Goal: Transaction & Acquisition: Purchase product/service

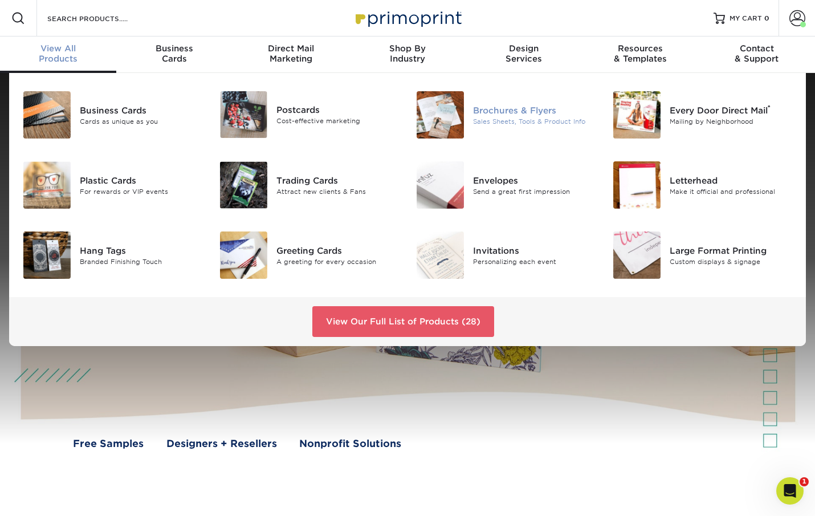
click at [521, 112] on div "Brochures & Flyers" at bounding box center [534, 110] width 123 height 13
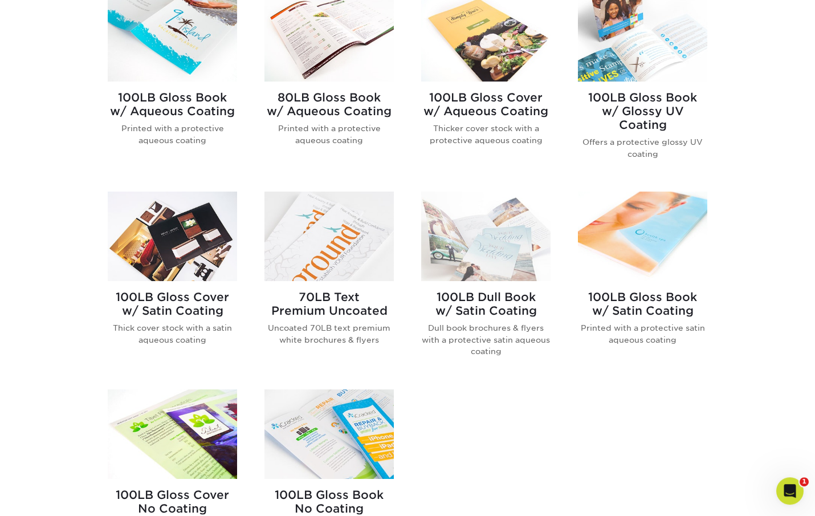
scroll to position [434, 0]
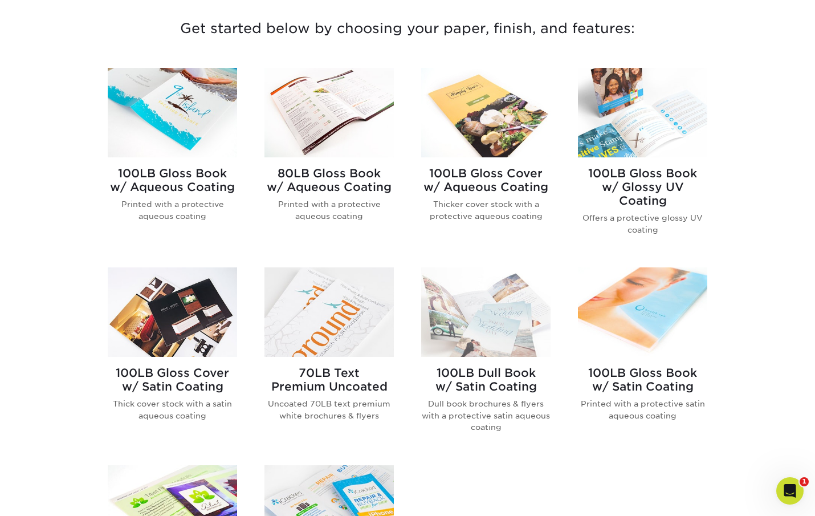
click at [191, 125] on img at bounding box center [172, 112] width 129 height 89
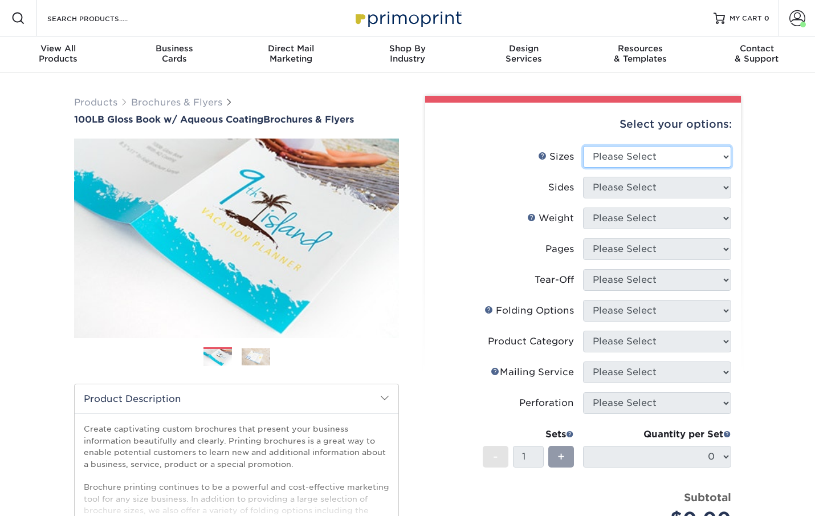
click at [583, 146] on select "Please Select 3.5" x 8.5" 3.5" x 11" 3.67" x 8.5" 4" x 6" 4" x 8.5" 4" x 9" 4" …" at bounding box center [657, 157] width 148 height 22
select select "8.50x11.00"
click option "8.5" x 11"" at bounding box center [0, 0] width 0 height 0
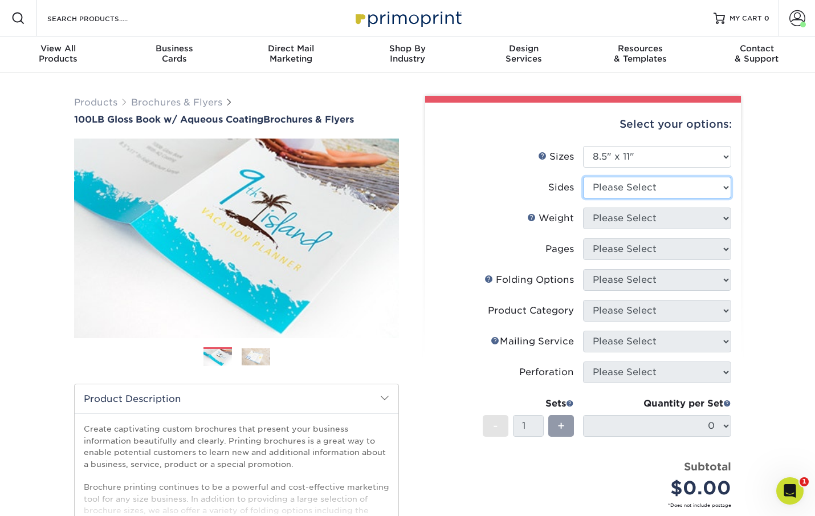
click at [583, 177] on select "Please Select Print Both Sides Print Front Only" at bounding box center [657, 188] width 148 height 22
select select "32d3c223-f82c-492b-b915-ba065a00862f"
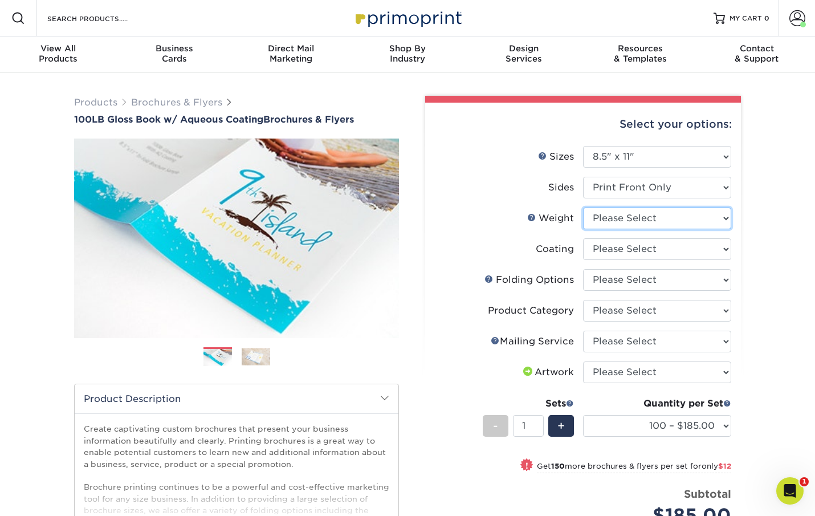
click at [583, 207] on select "Please Select 100LB" at bounding box center [657, 218] width 148 height 22
select select "100LB"
click at [583, 238] on select at bounding box center [657, 249] width 148 height 22
select select "d41dab50-ff65-4f4f-bb17-2afe4d36ae33"
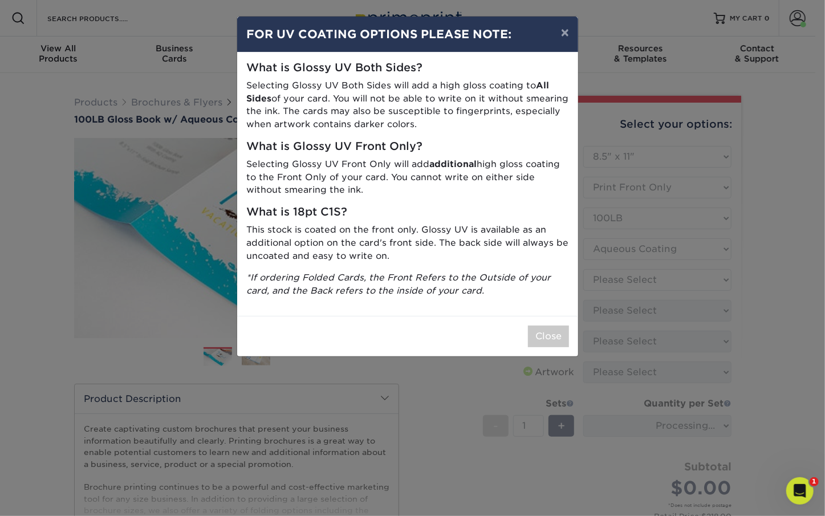
click at [558, 347] on div "Close" at bounding box center [407, 336] width 341 height 40
click at [554, 340] on button "Close" at bounding box center [548, 336] width 41 height 22
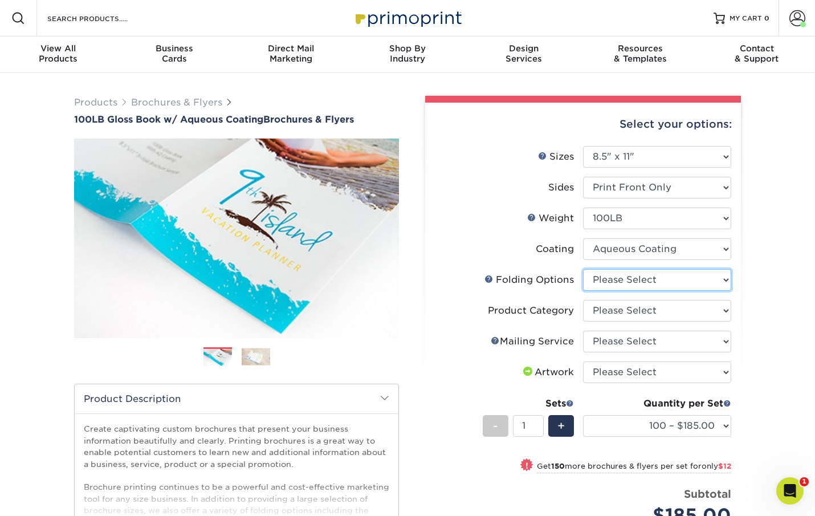
click at [583, 269] on select "Please Select FLAT - No Folding Accordion Fold Half-Fold (Vertical) Half-Fold (…" at bounding box center [657, 280] width 148 height 22
select select "9b1d5825-34d1-4721-9874-ed79abb003d7"
click option "FLAT - No Folding" at bounding box center [0, 0] width 0 height 0
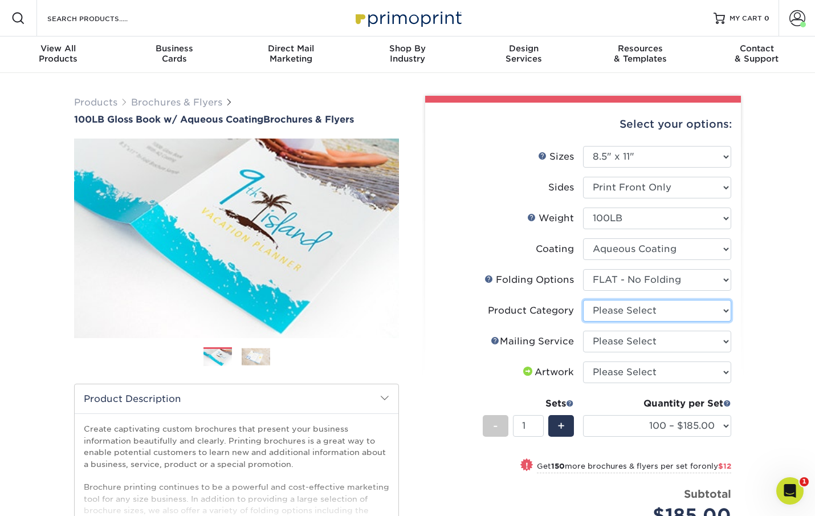
click at [583, 300] on select "Please Select Flyers and Brochures" at bounding box center [657, 311] width 148 height 22
select select "1a668080-6b7c-4174-b399-2c3833b27ef4"
click option "Flyers and Brochures" at bounding box center [0, 0] width 0 height 0
click at [583, 331] on select "Please Select No Direct Mailing Service No, I will mail/stamp/imprint Direct Ma…" at bounding box center [657, 342] width 148 height 22
select select "3e5e9bdd-d78a-4c28-a41d-fe1407925ca6"
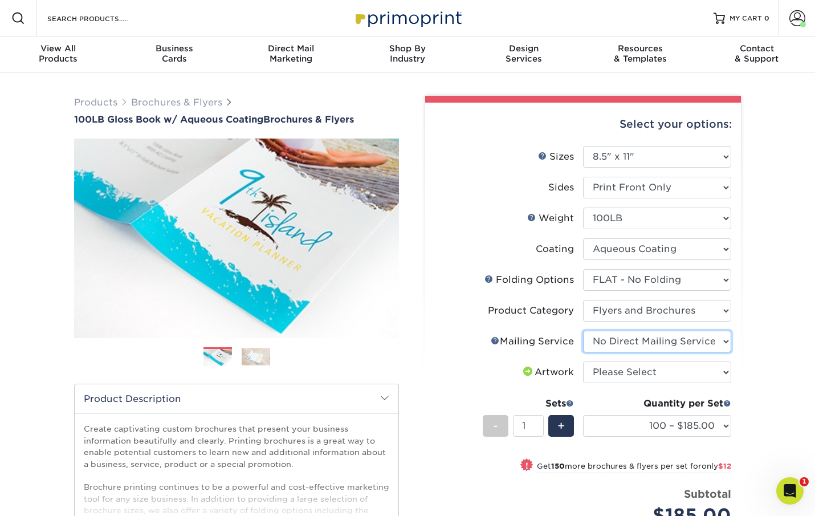
click option "No Direct Mailing Service" at bounding box center [0, 0] width 0 height 0
click at [583, 361] on select "Please Select I will upload files I need a design - $175" at bounding box center [657, 372] width 148 height 22
select select "upload"
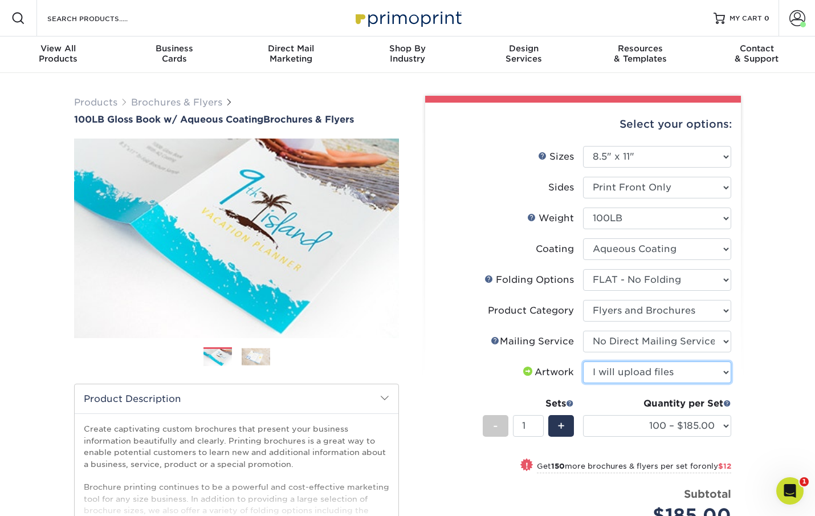
click option "I will upload files" at bounding box center [0, 0] width 0 height 0
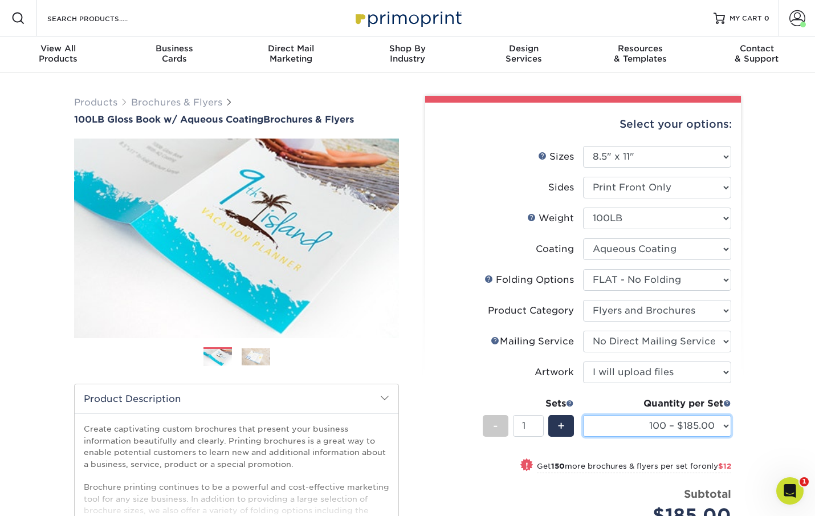
click at [583, 415] on select "100 – $185.00 250 – $197.00 500 – $203.00 1000 – $229.00 2000 – $299.00 2500 – …" at bounding box center [657, 426] width 148 height 22
